Goal: Browse casually: Explore the website without a specific task or goal

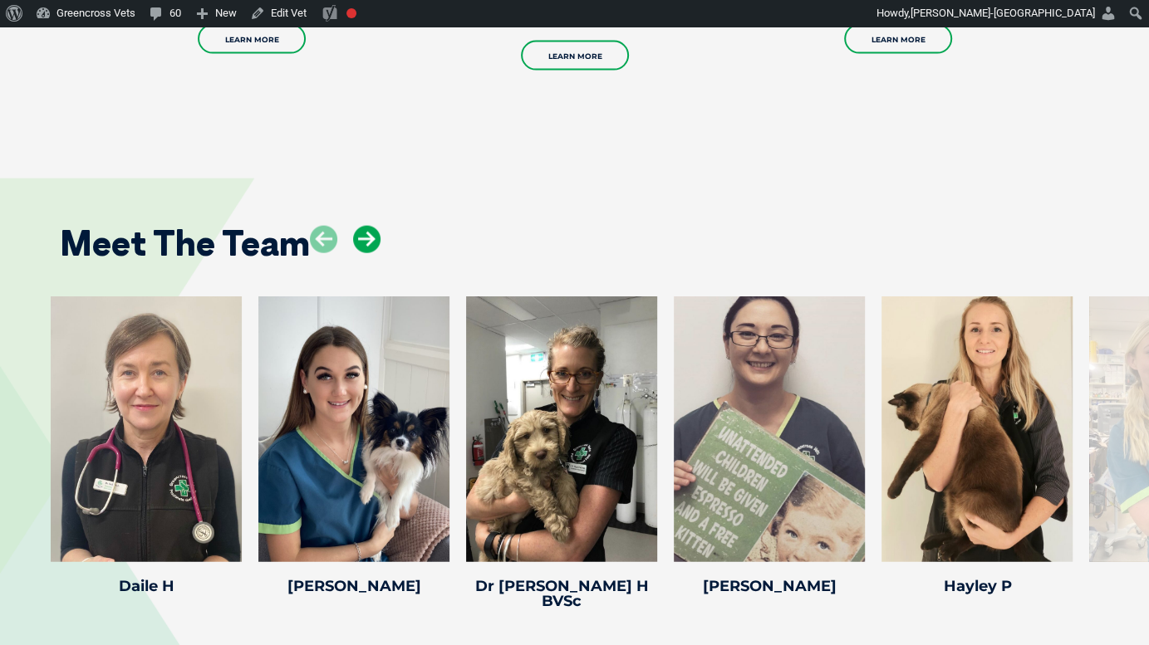
click at [362, 233] on icon at bounding box center [366, 239] width 27 height 27
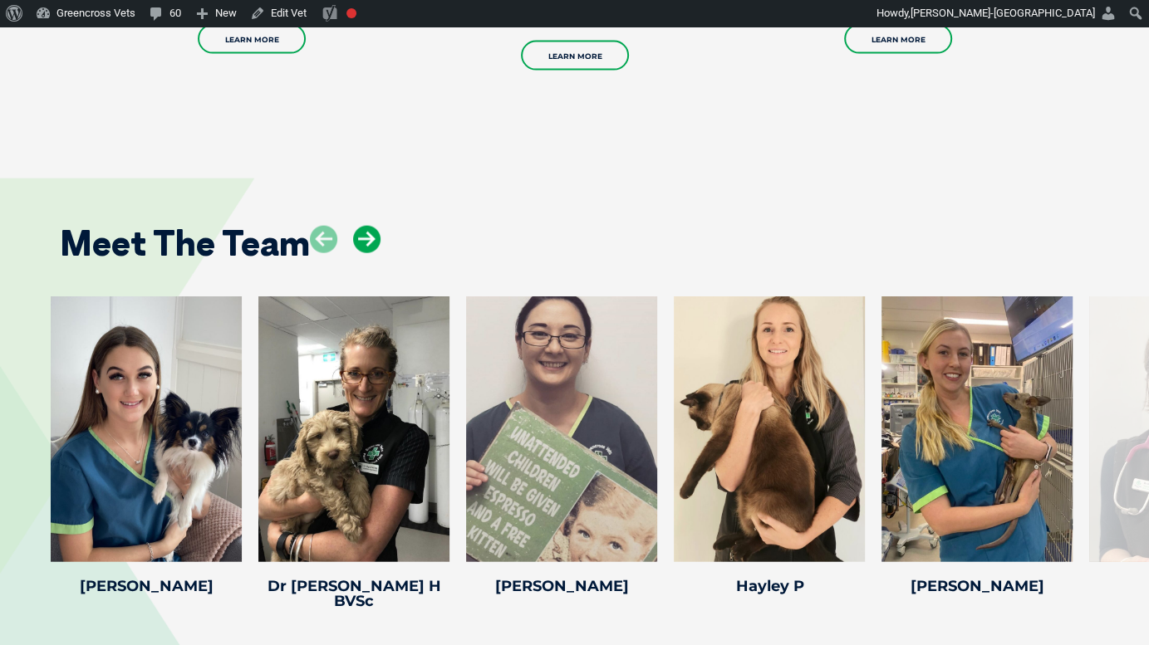
click at [362, 233] on icon at bounding box center [366, 239] width 27 height 27
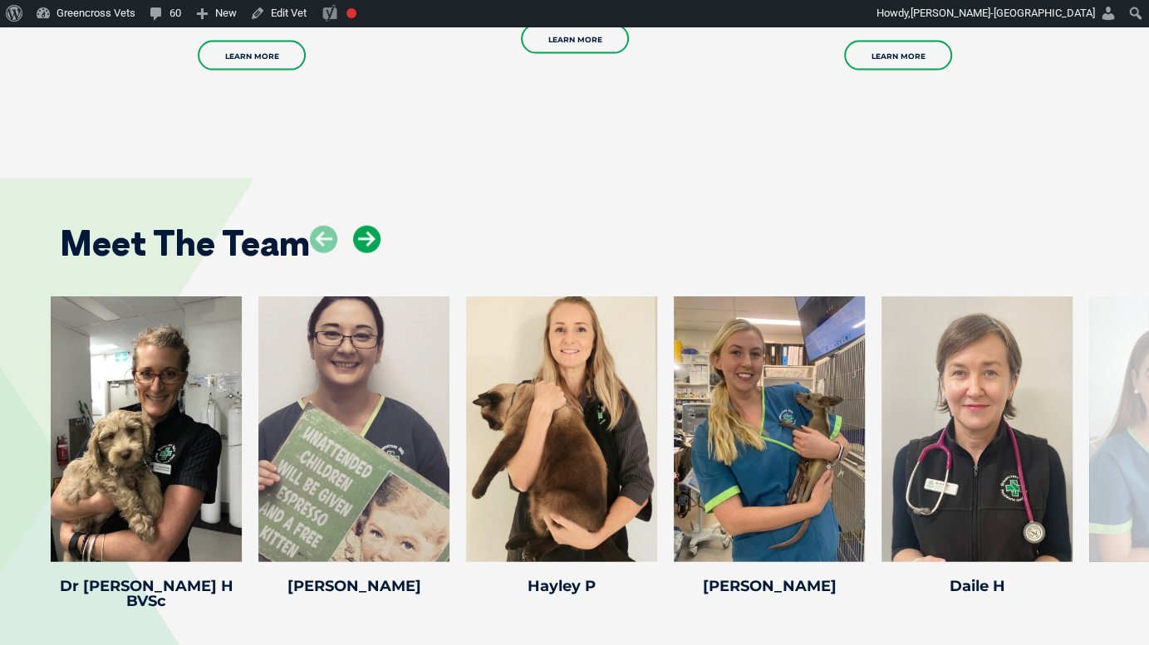
click at [362, 233] on icon at bounding box center [366, 239] width 27 height 27
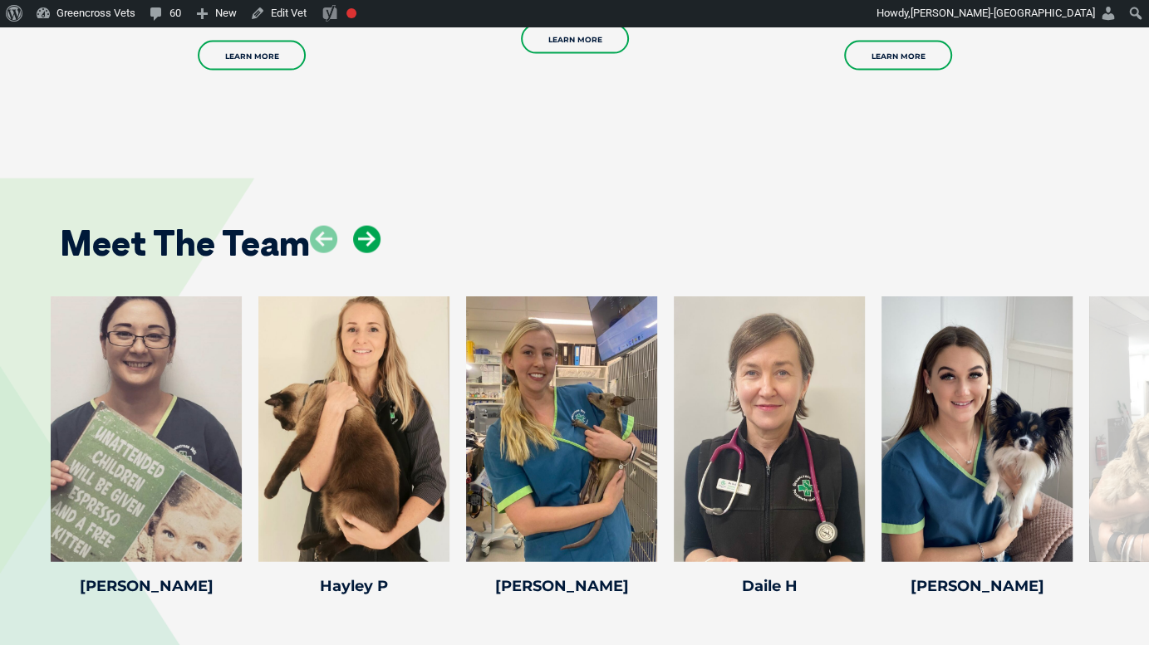
click at [362, 233] on icon at bounding box center [366, 239] width 27 height 27
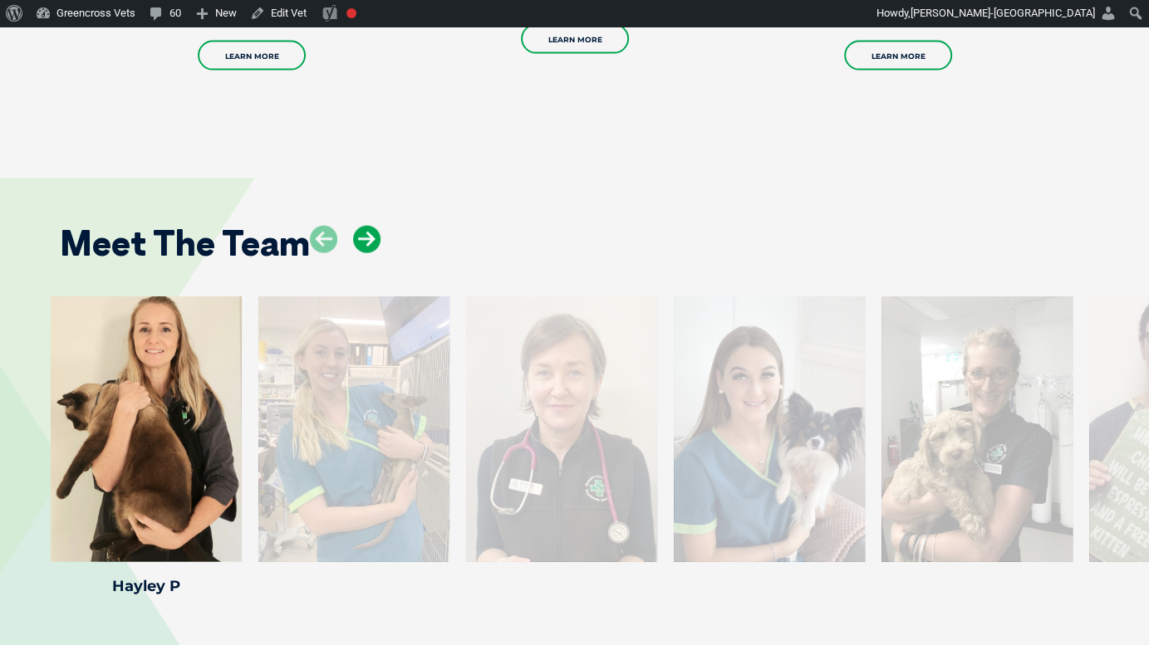
click at [370, 237] on icon at bounding box center [366, 239] width 27 height 27
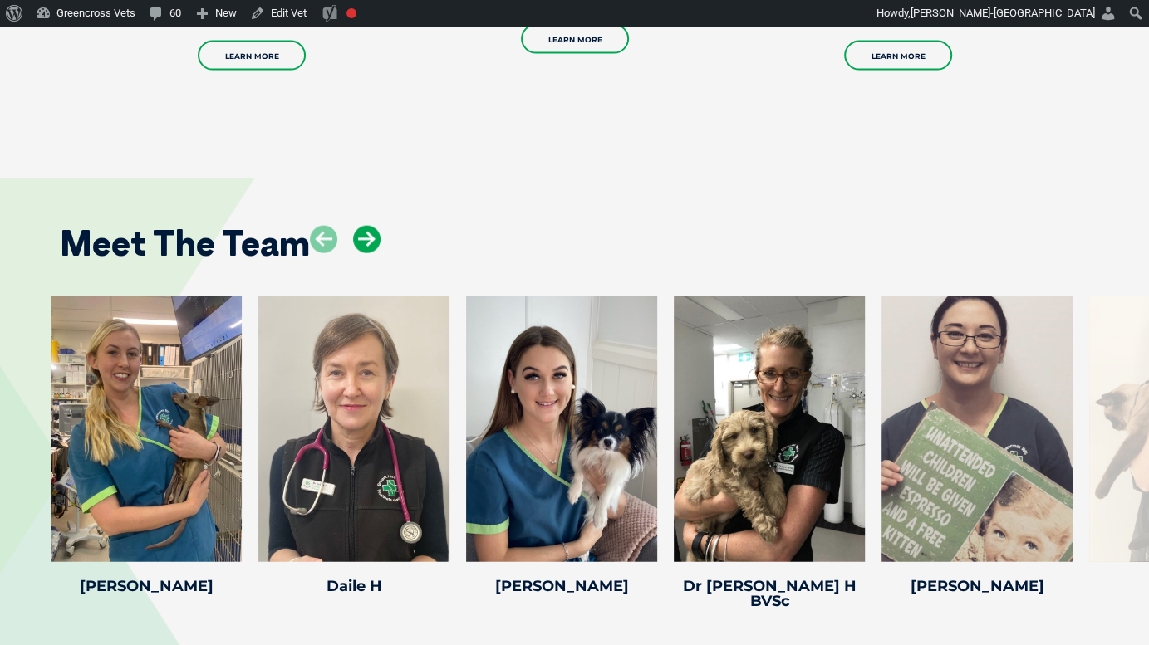
click at [370, 237] on icon at bounding box center [366, 239] width 27 height 27
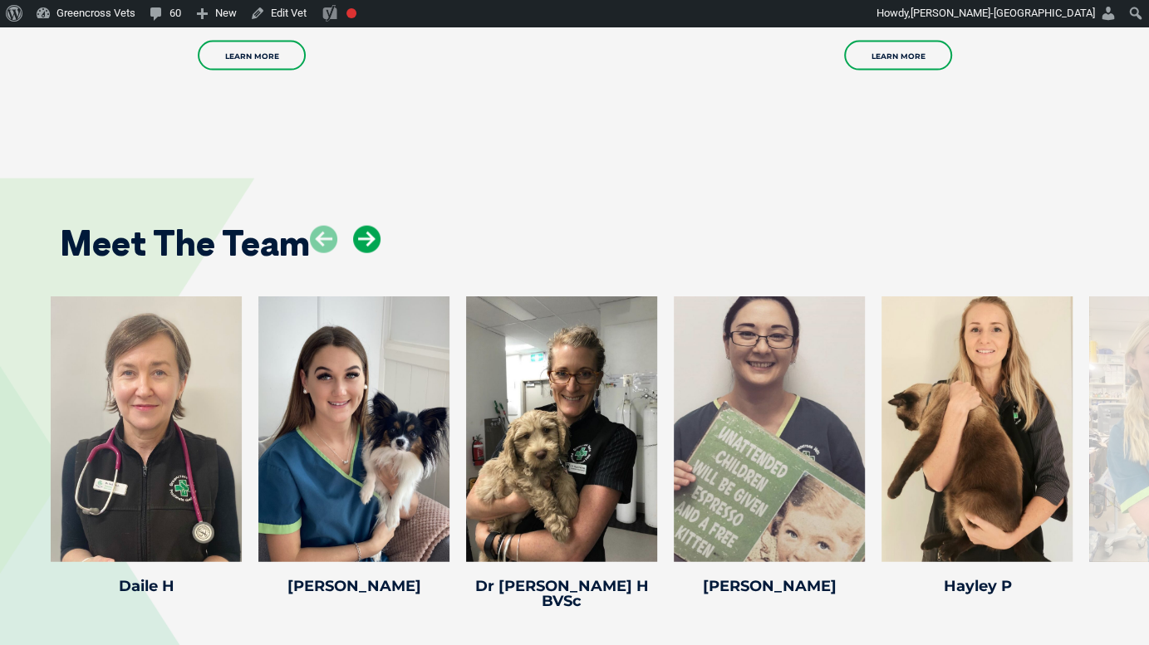
click at [361, 242] on icon at bounding box center [366, 239] width 27 height 27
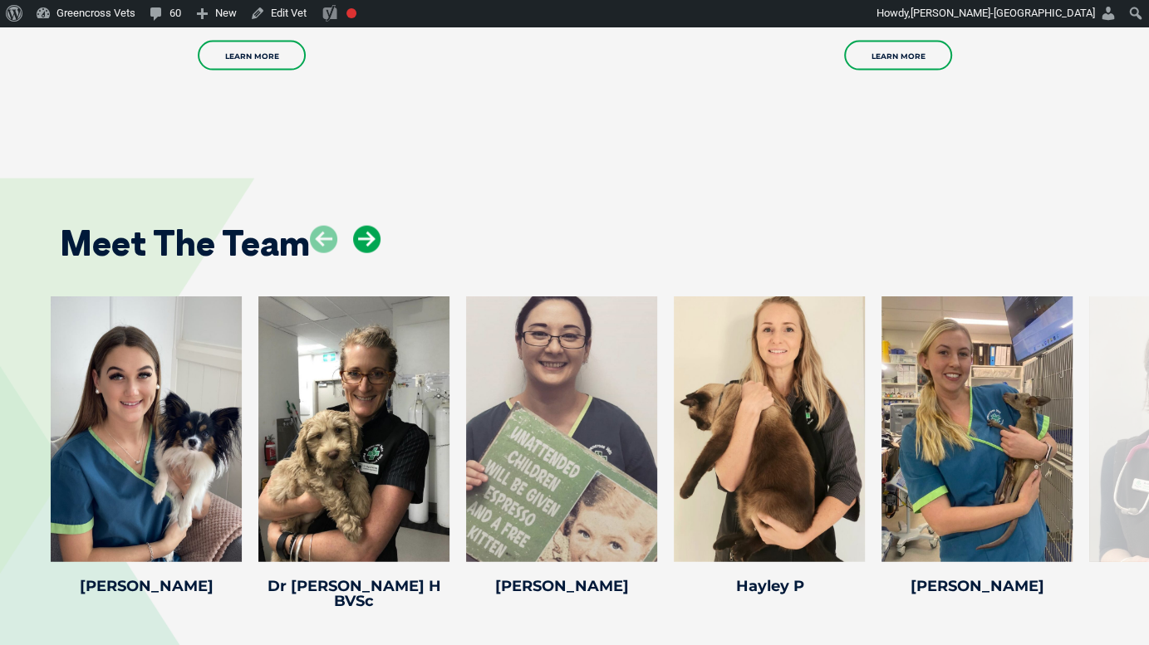
click at [361, 241] on icon at bounding box center [366, 239] width 27 height 27
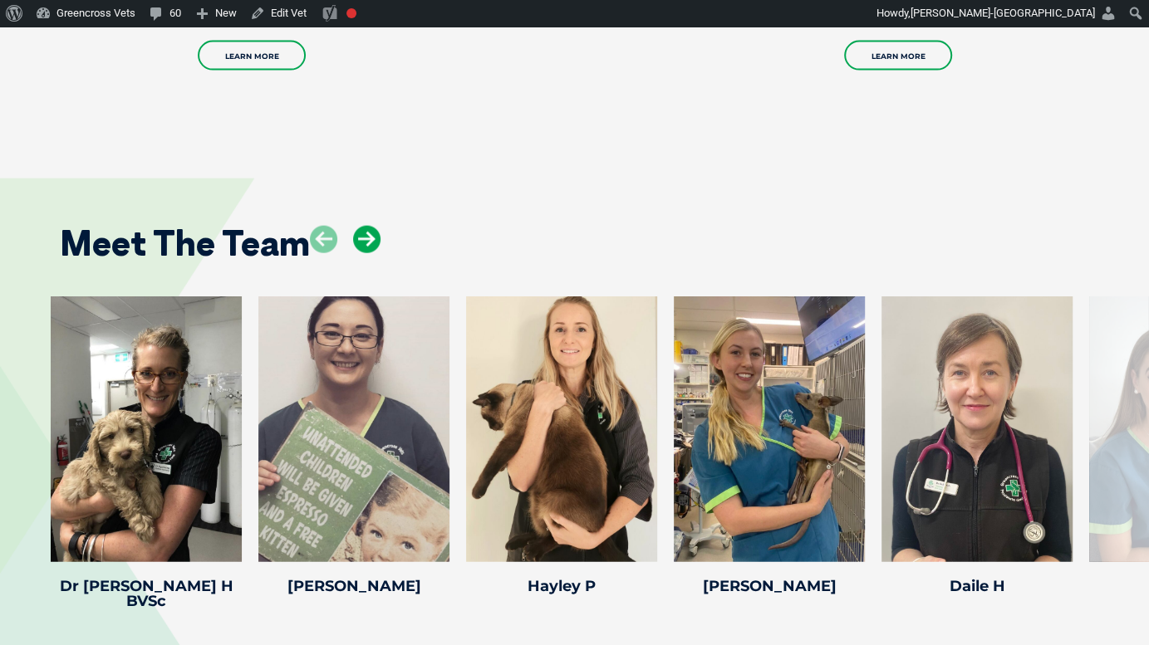
click at [361, 241] on icon at bounding box center [366, 239] width 27 height 27
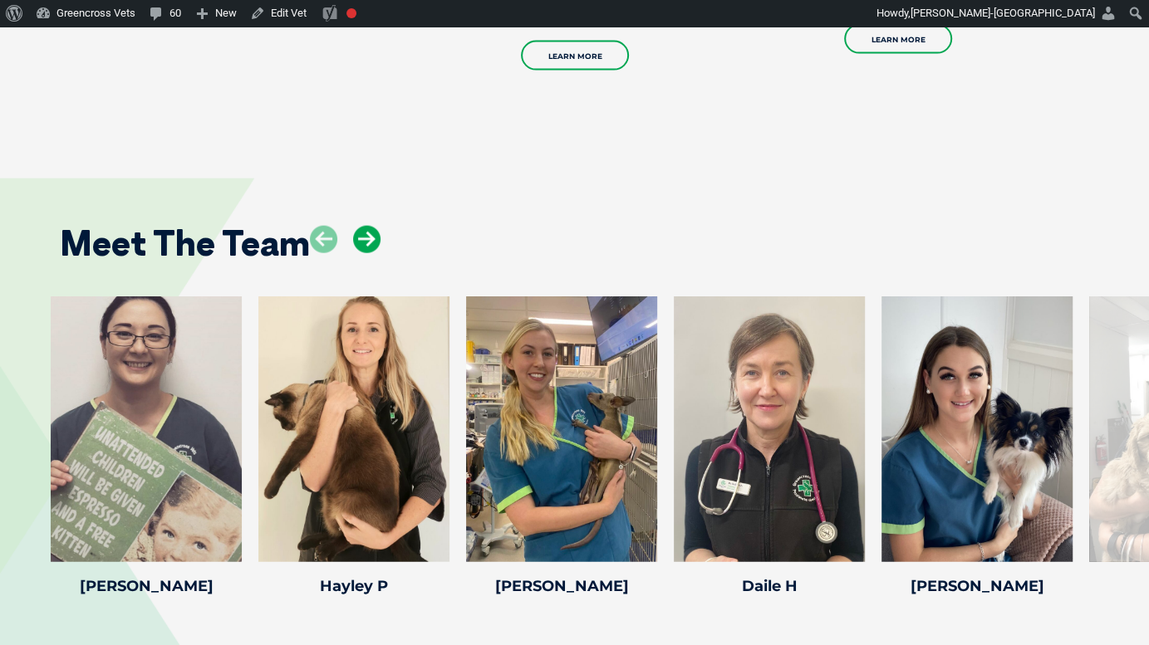
click at [361, 241] on icon at bounding box center [366, 239] width 27 height 27
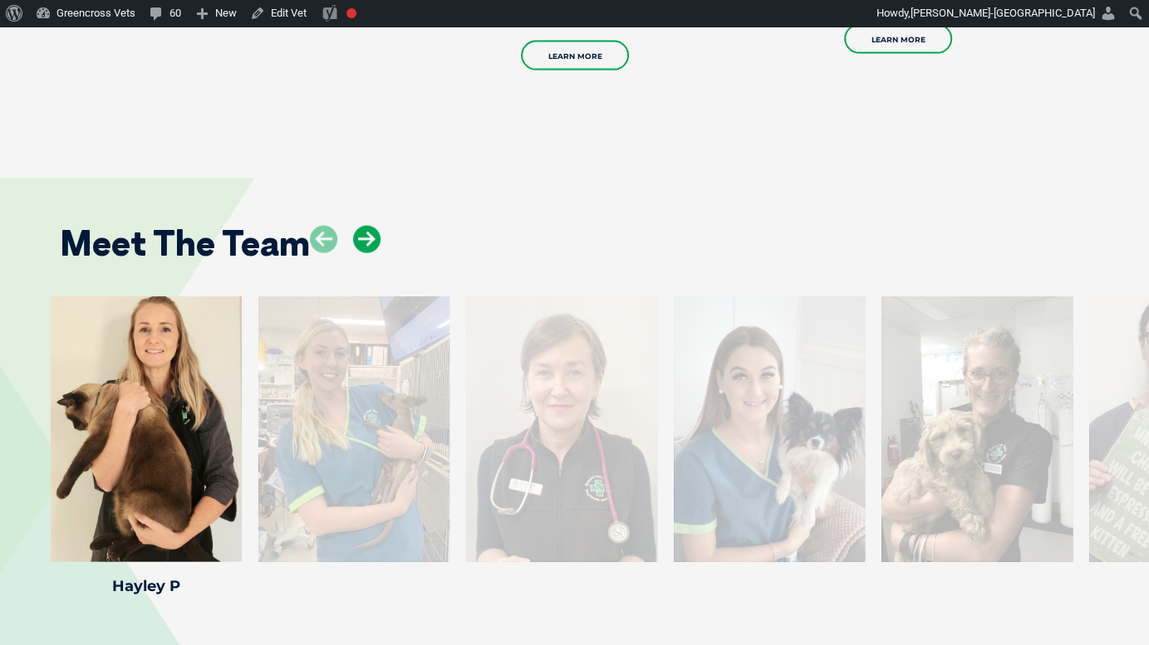
click at [361, 241] on icon at bounding box center [366, 239] width 27 height 27
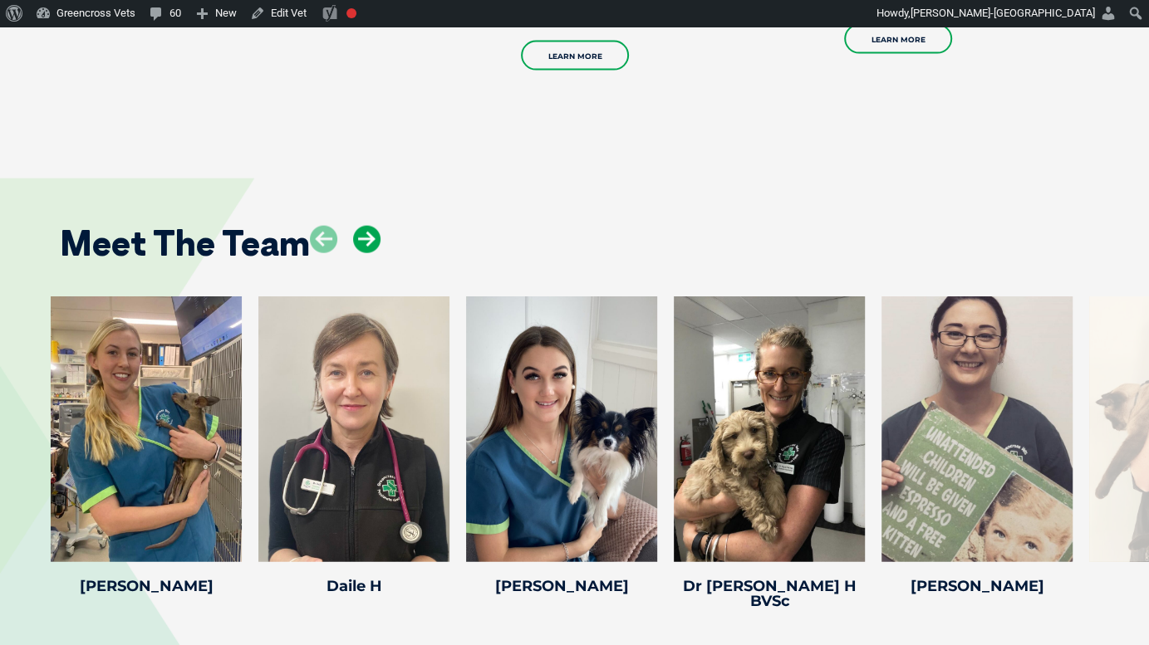
click at [361, 241] on icon at bounding box center [366, 239] width 27 height 27
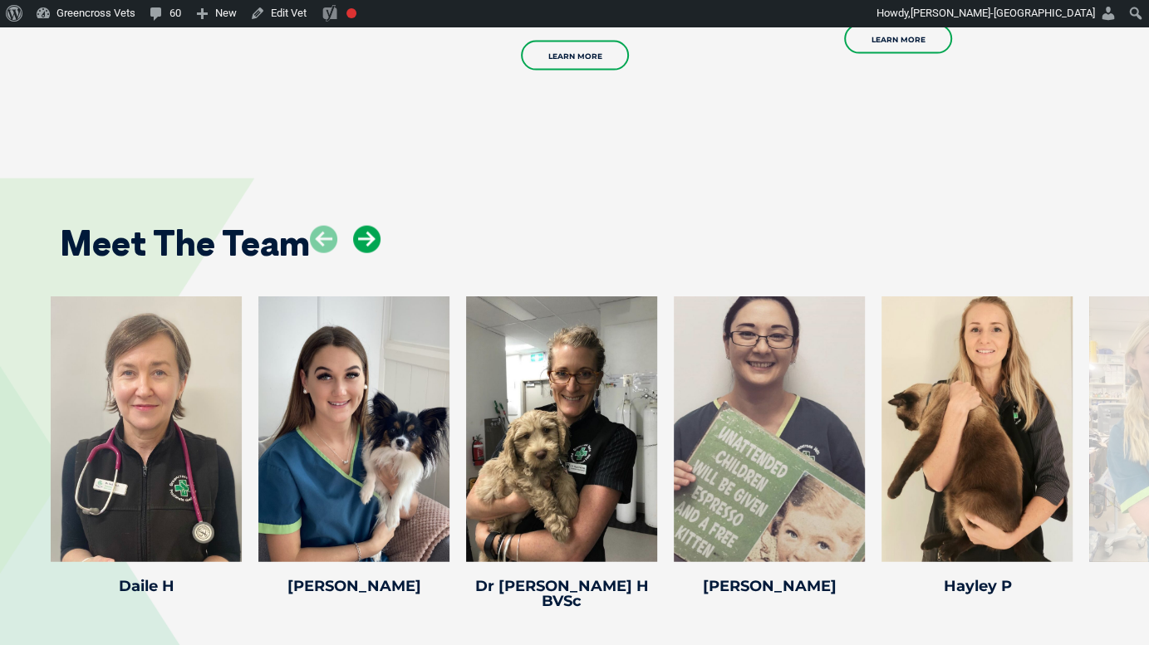
click at [361, 241] on icon at bounding box center [366, 239] width 27 height 27
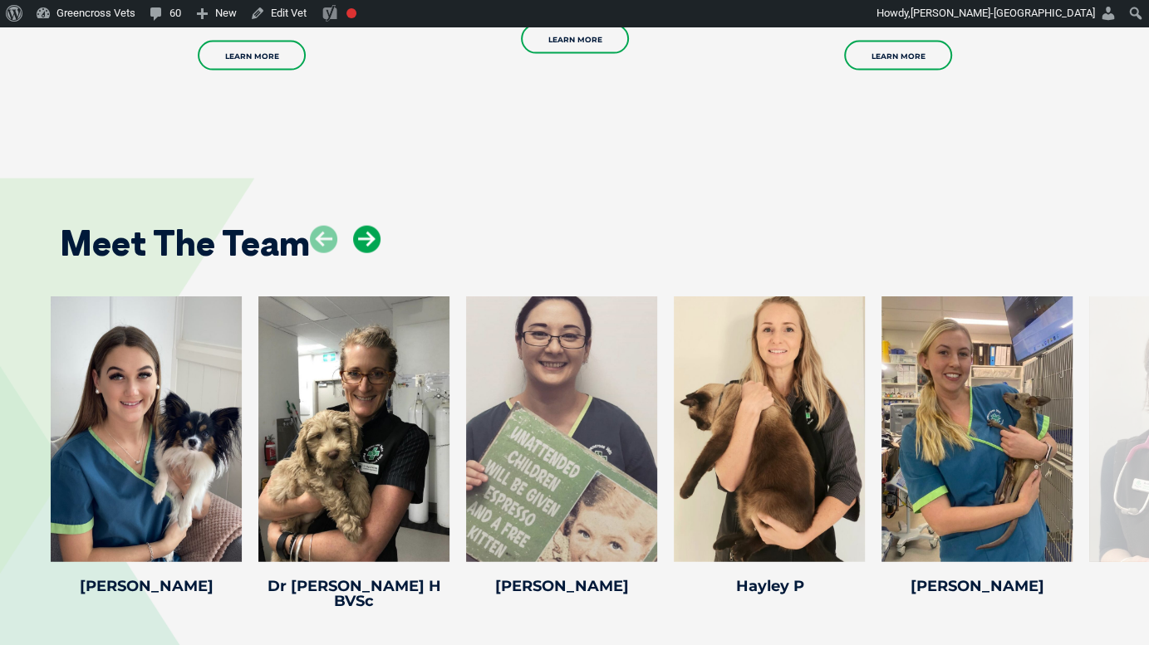
click at [361, 241] on icon at bounding box center [366, 239] width 27 height 27
